Goal: Task Accomplishment & Management: Manage account settings

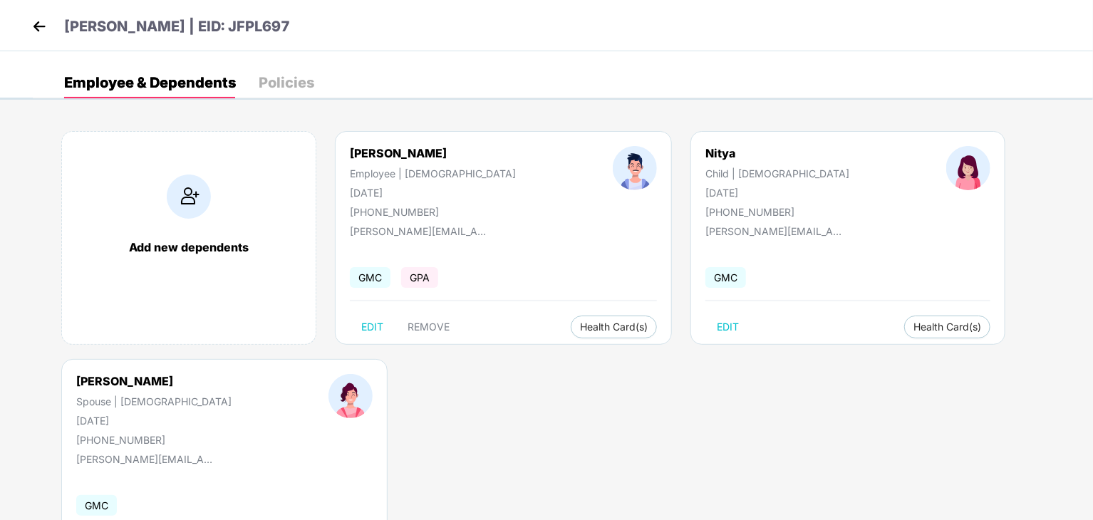
click at [40, 21] on img at bounding box center [38, 26] width 21 height 21
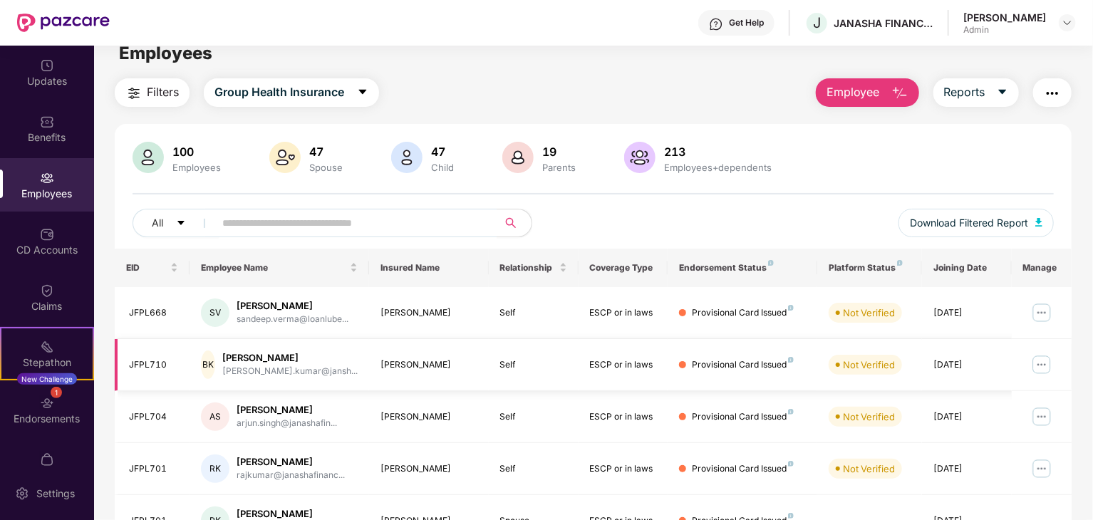
scroll to position [17, 0]
click at [173, 263] on div "EID" at bounding box center [152, 268] width 52 height 14
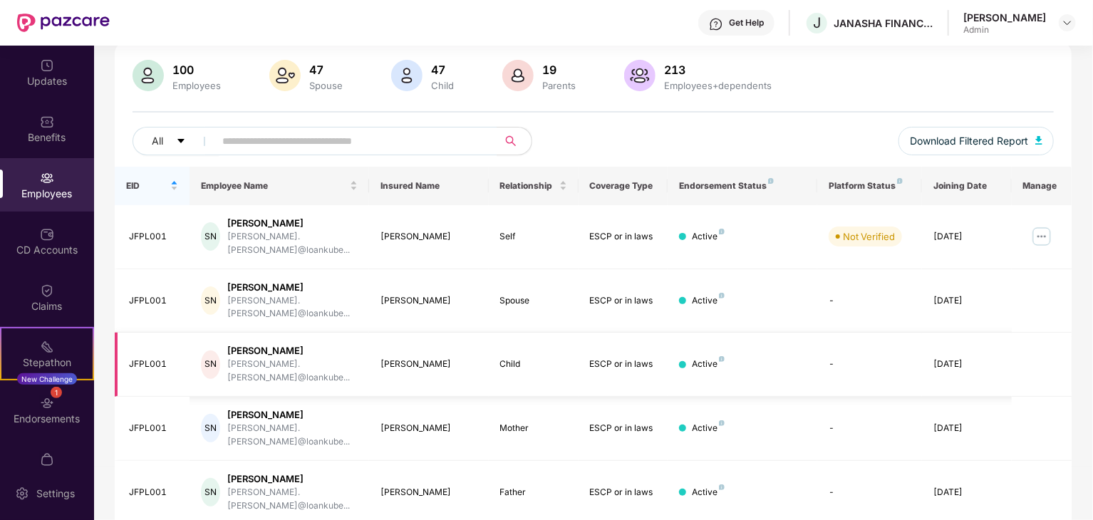
scroll to position [100, 0]
click at [559, 184] on div "Relationship" at bounding box center [533, 185] width 67 height 14
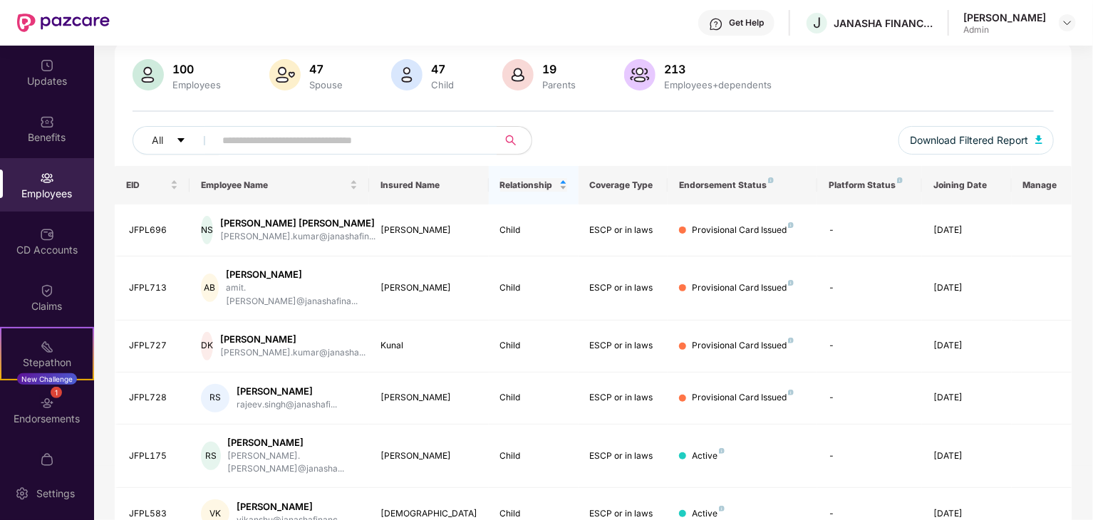
click at [559, 184] on div "Relationship" at bounding box center [533, 185] width 67 height 14
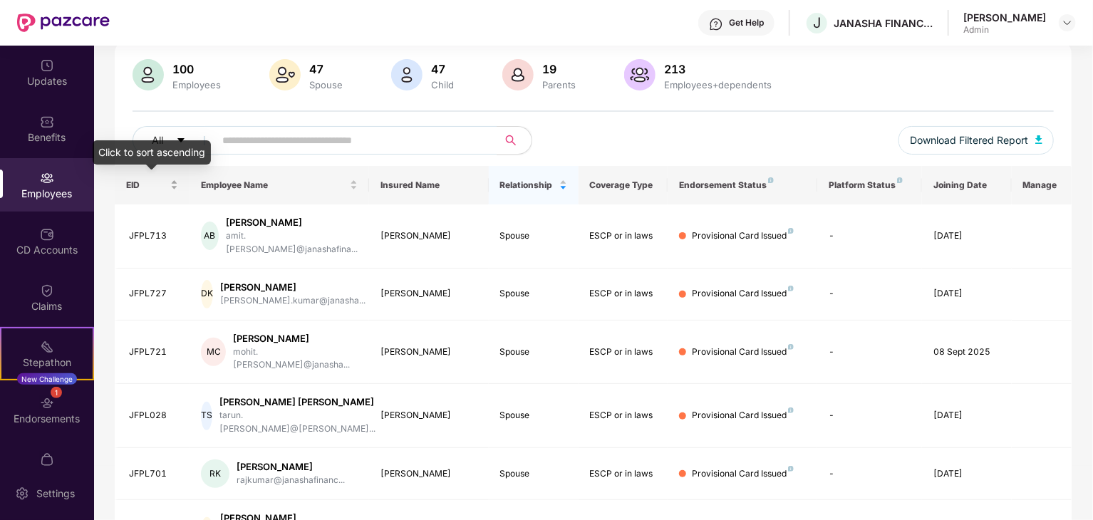
click at [172, 187] on div "EID" at bounding box center [152, 185] width 52 height 14
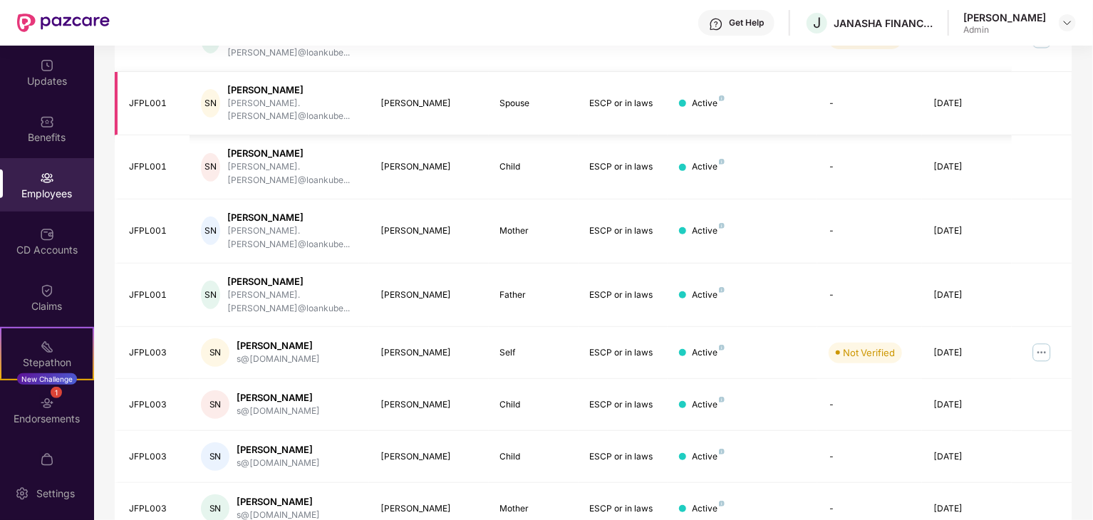
scroll to position [353, 0]
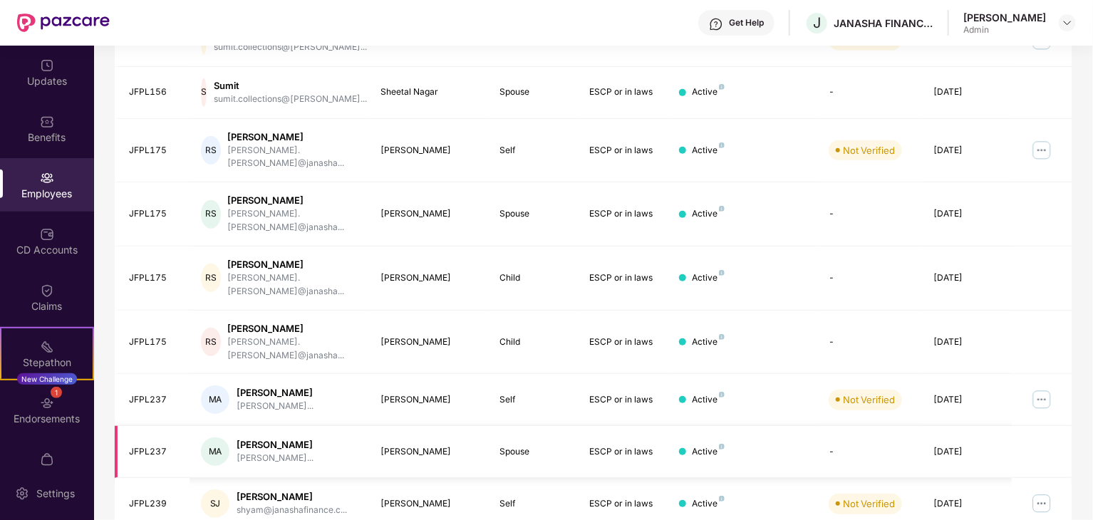
scroll to position [0, 0]
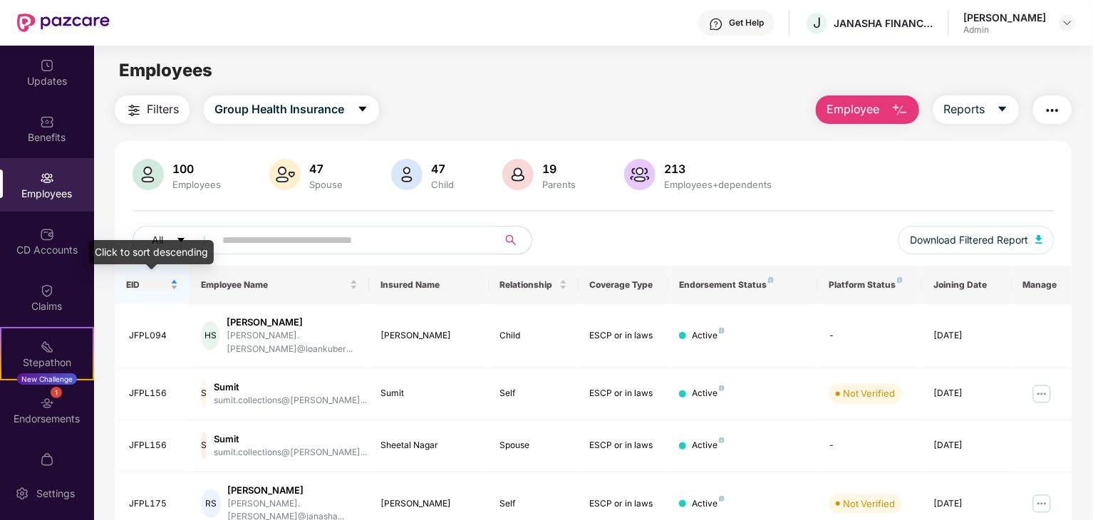
click at [170, 279] on div "EID" at bounding box center [152, 285] width 52 height 14
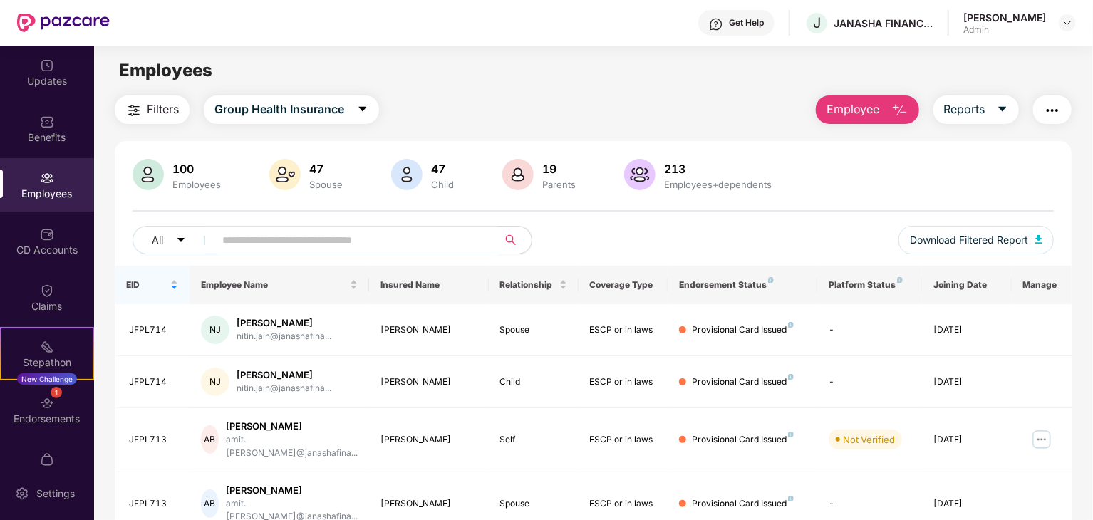
click at [306, 237] on input "text" at bounding box center [350, 239] width 256 height 21
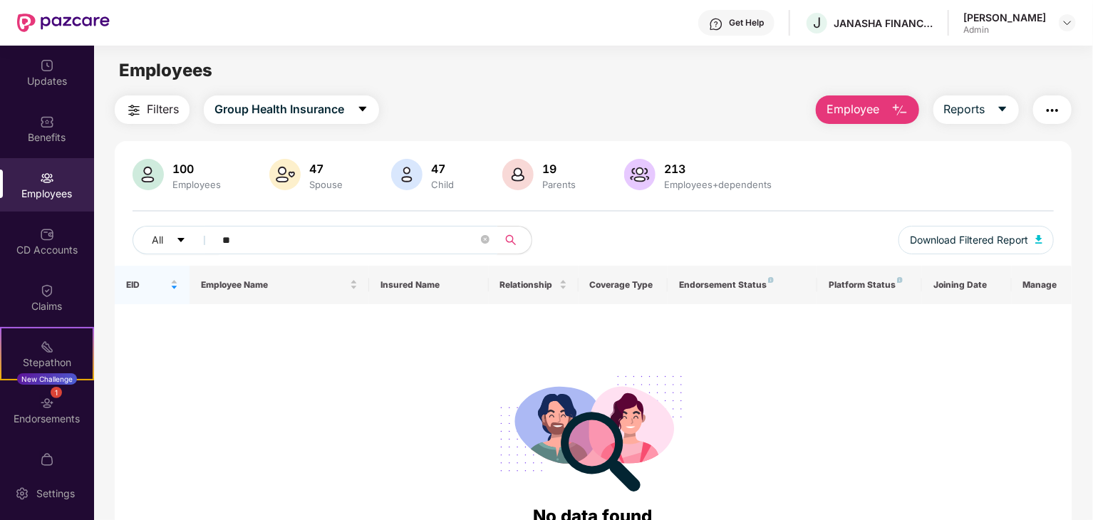
type input "*"
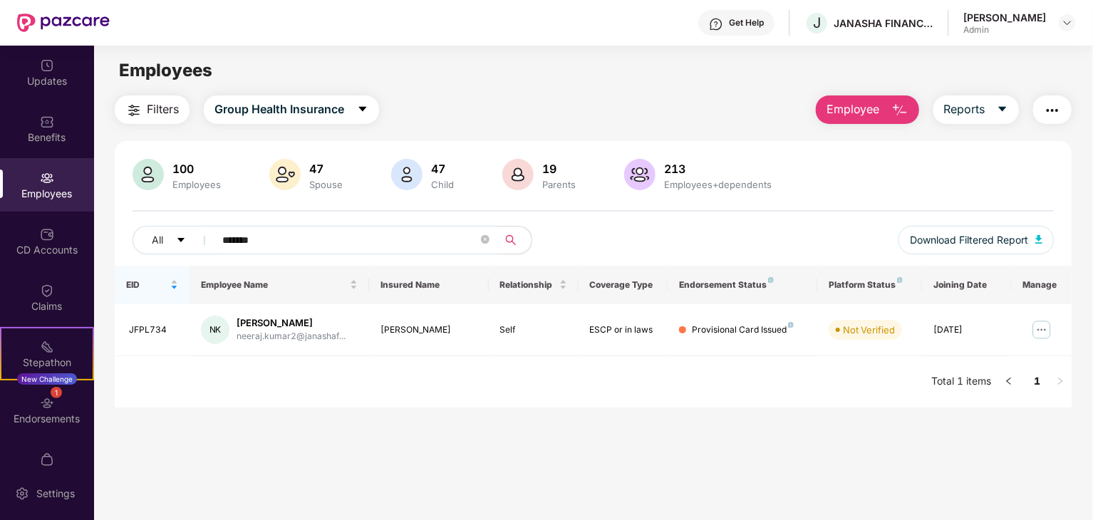
scroll to position [46, 0]
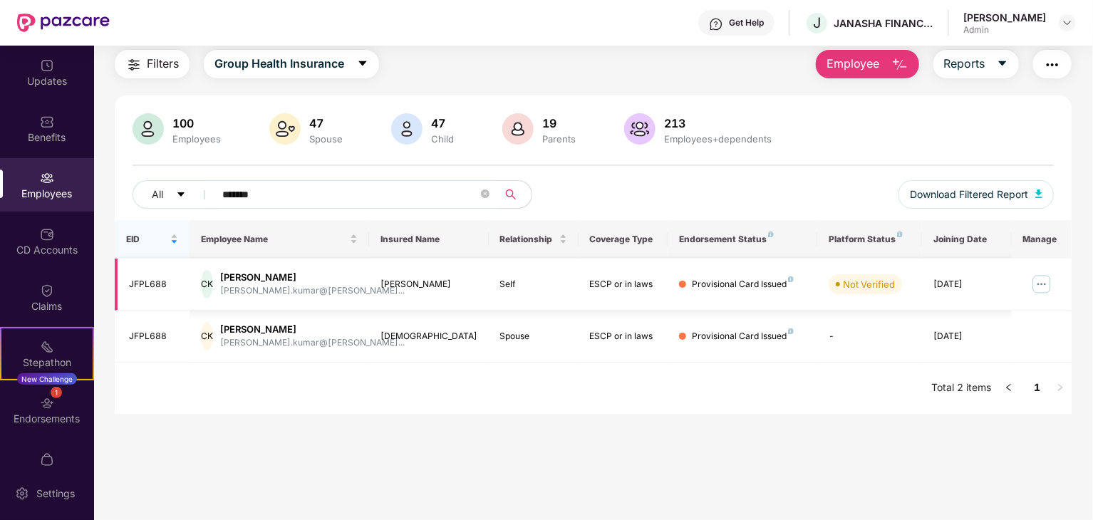
type input "*******"
click at [1043, 285] on img at bounding box center [1041, 284] width 23 height 23
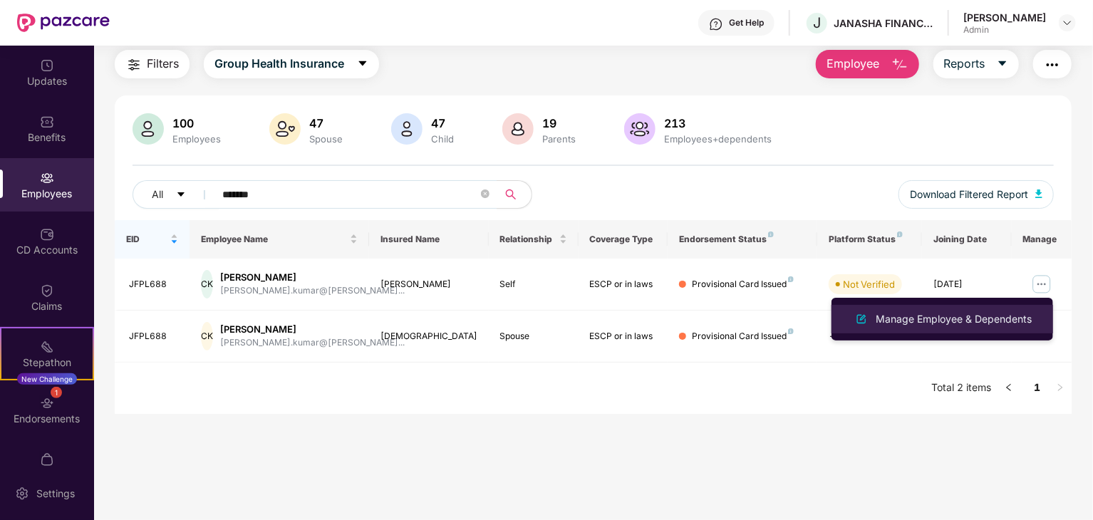
click at [901, 318] on div "Manage Employee & Dependents" at bounding box center [954, 319] width 162 height 16
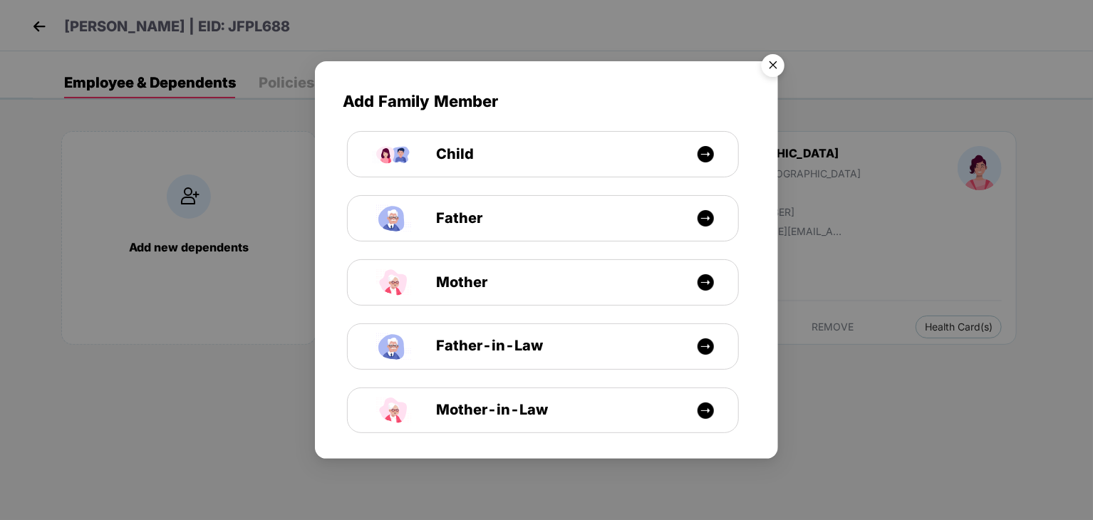
click at [769, 64] on img "Close" at bounding box center [773, 68] width 40 height 40
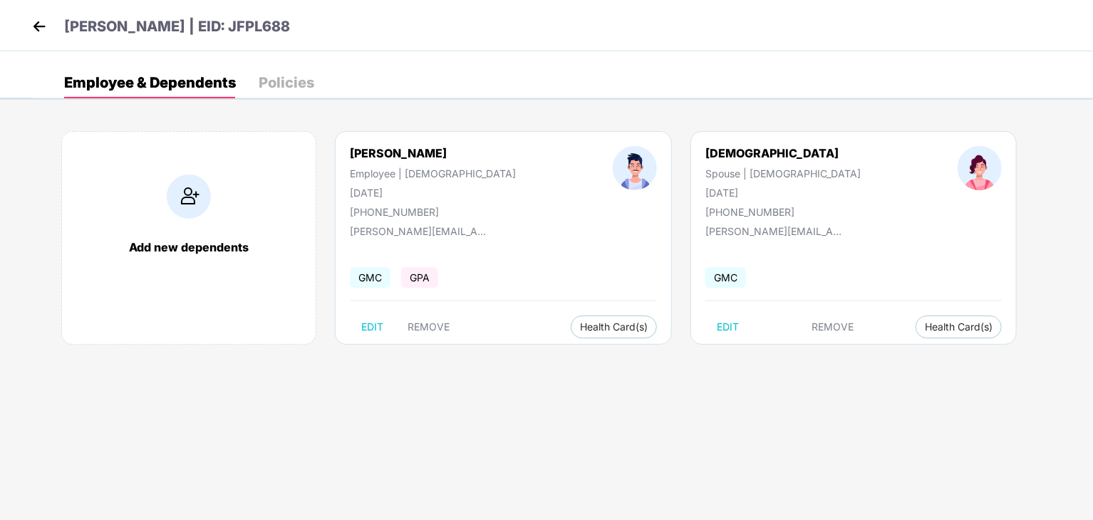
click at [272, 85] on div "Policies" at bounding box center [287, 83] width 56 height 14
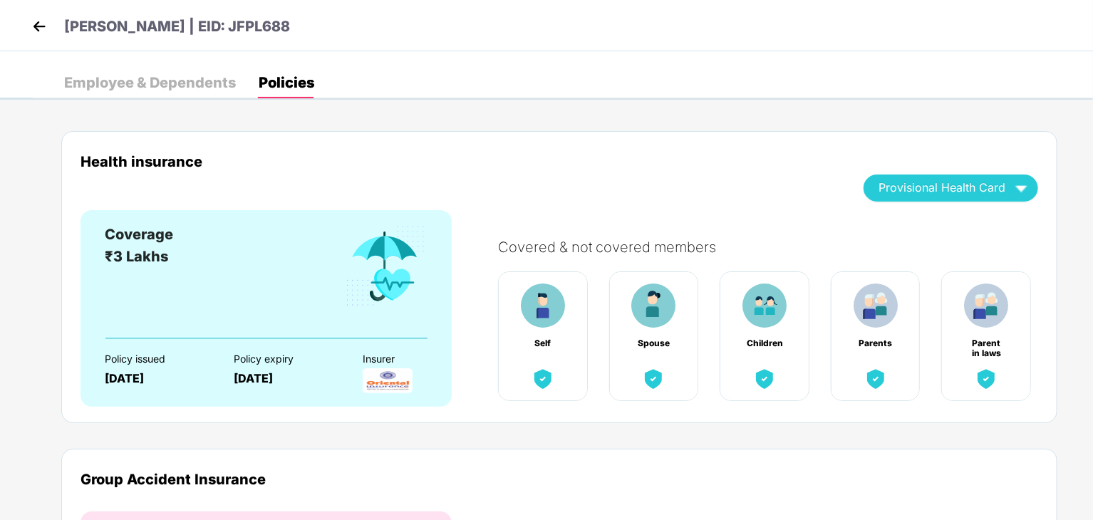
click at [204, 88] on div "Employee & Dependents" at bounding box center [150, 83] width 172 height 14
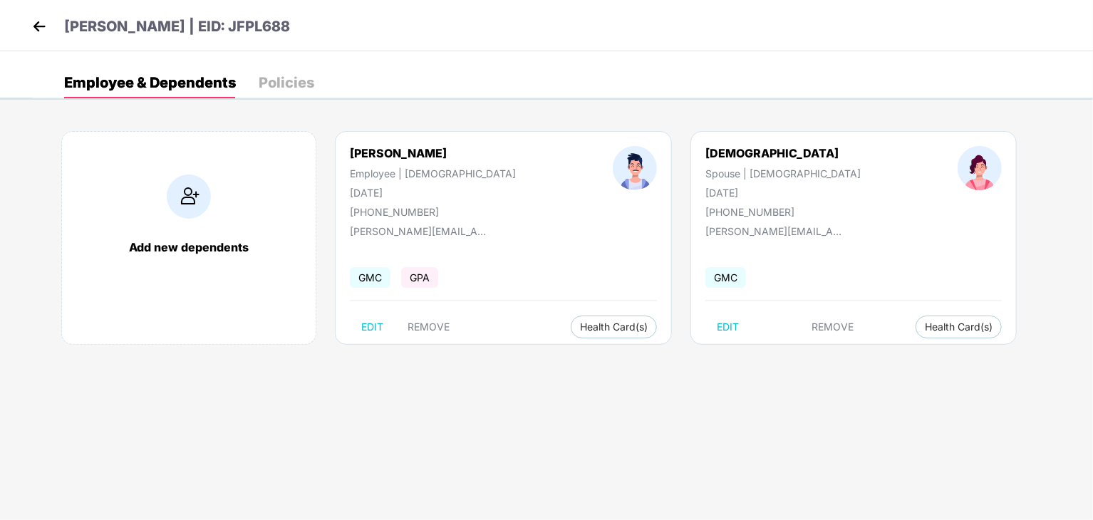
click at [45, 34] on img at bounding box center [38, 26] width 21 height 21
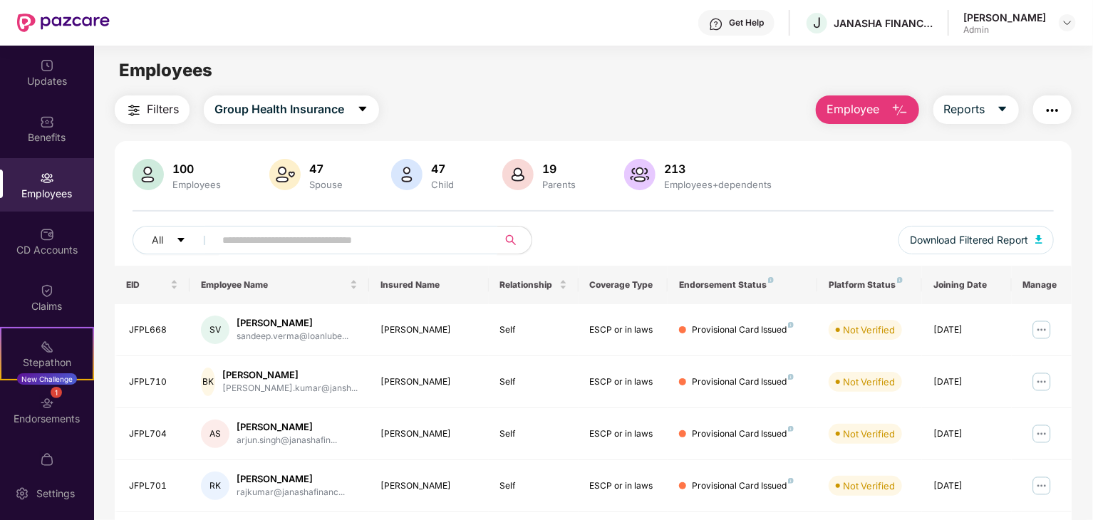
click at [329, 239] on input "text" at bounding box center [350, 239] width 256 height 21
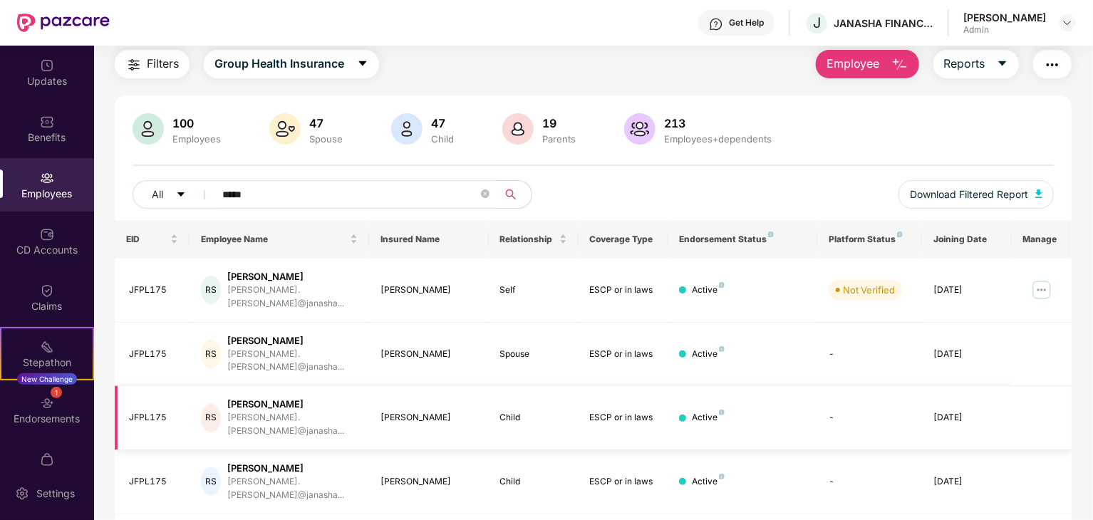
type input "*****"
